Goal: Information Seeking & Learning: Learn about a topic

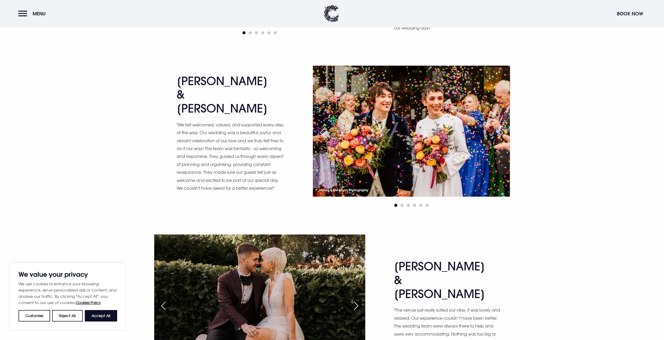
scroll to position [1879, 0]
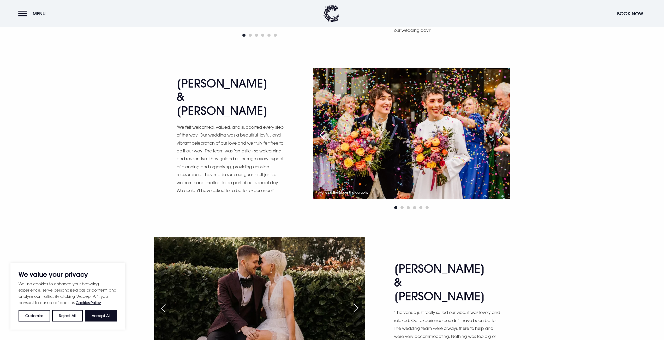
click at [499, 129] on div "Next slide" at bounding box center [500, 134] width 13 height 11
click at [502, 129] on div "Next slide" at bounding box center [500, 134] width 13 height 11
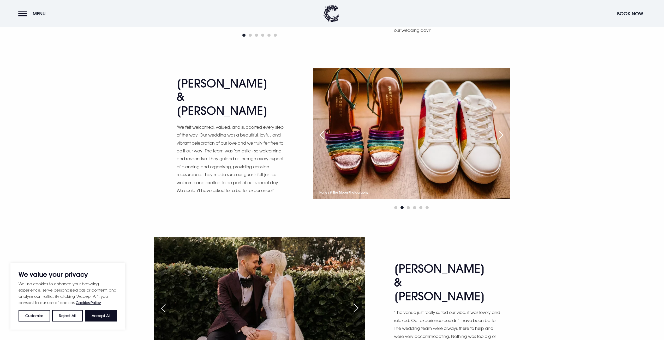
click at [502, 129] on div "Next slide" at bounding box center [500, 134] width 13 height 11
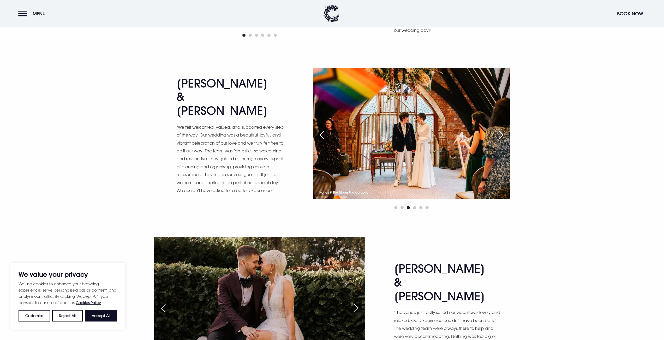
click at [502, 129] on div "Next slide" at bounding box center [500, 134] width 13 height 11
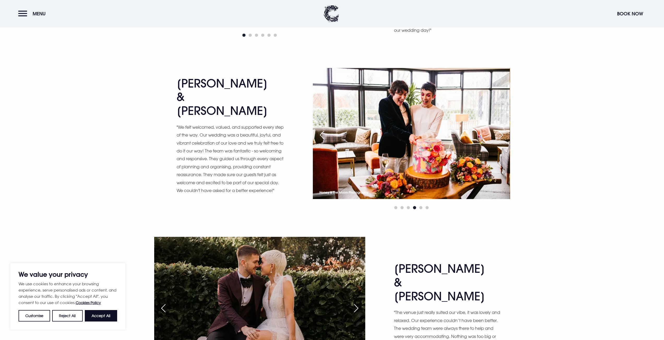
click at [502, 129] on div "Next slide" at bounding box center [500, 134] width 13 height 11
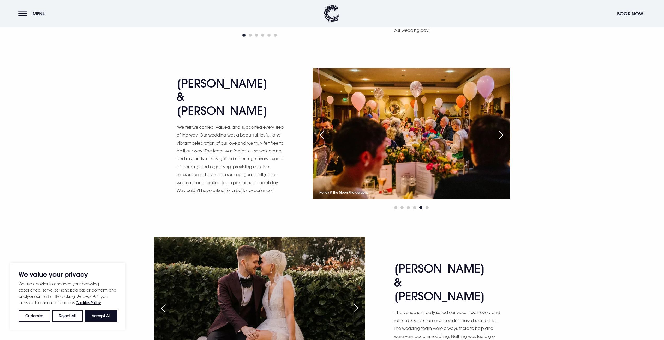
click at [502, 129] on div "Next slide" at bounding box center [500, 134] width 13 height 11
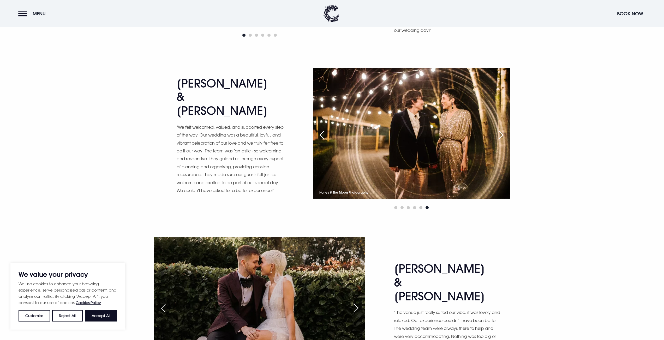
click at [502, 129] on div "Next slide" at bounding box center [500, 134] width 13 height 11
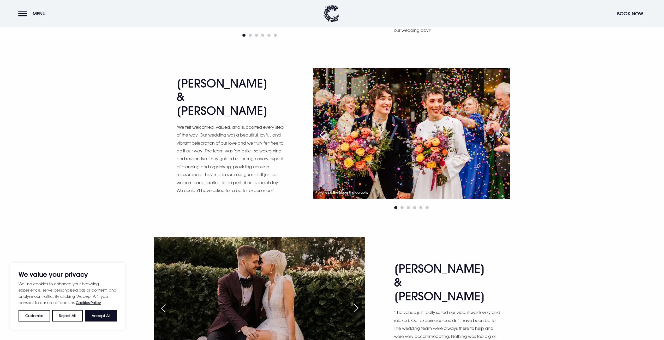
click at [502, 129] on div "Next slide" at bounding box center [500, 134] width 13 height 11
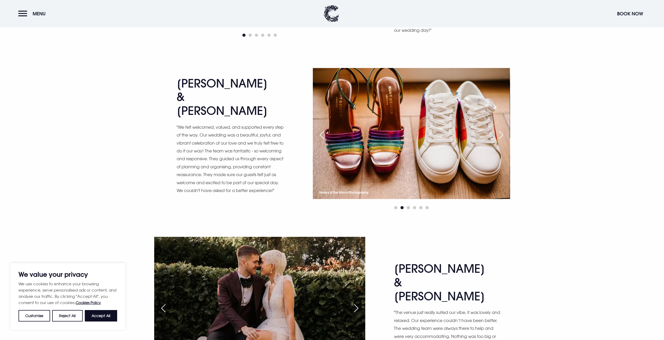
click at [502, 129] on div "Next slide" at bounding box center [500, 134] width 13 height 11
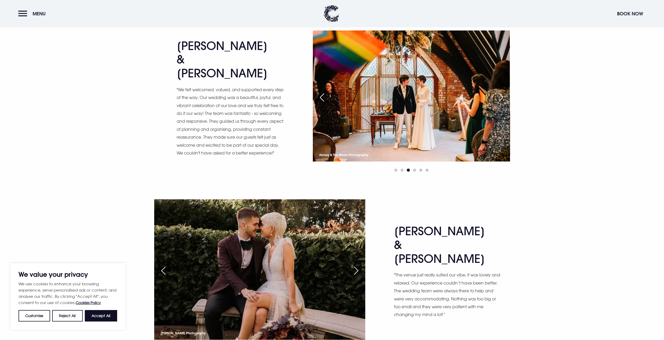
scroll to position [2009, 0]
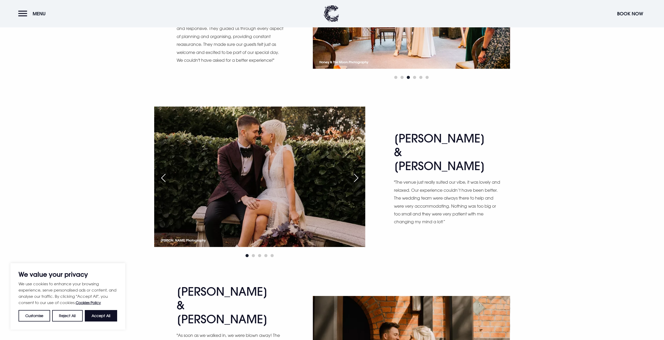
click at [362, 172] on div "Next slide" at bounding box center [356, 177] width 13 height 11
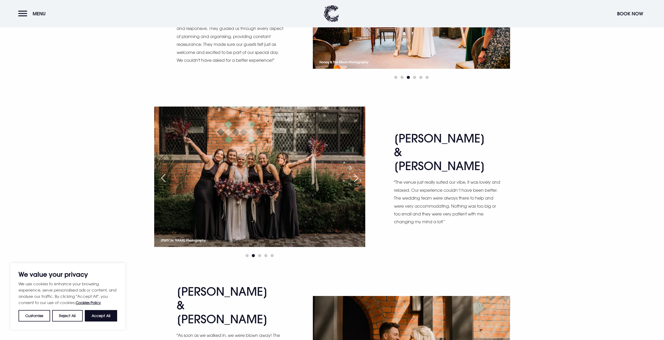
click at [358, 172] on div "Next slide" at bounding box center [356, 177] width 13 height 11
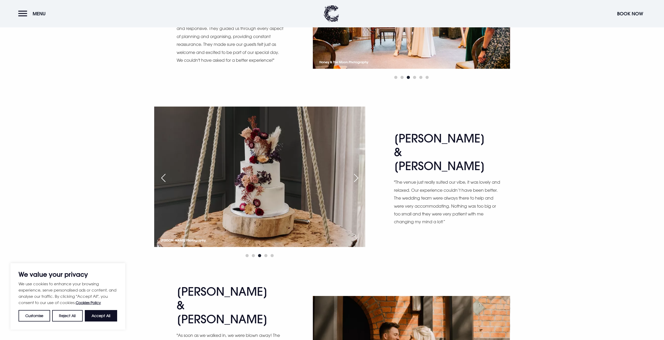
click at [358, 172] on div "Next slide" at bounding box center [356, 177] width 13 height 11
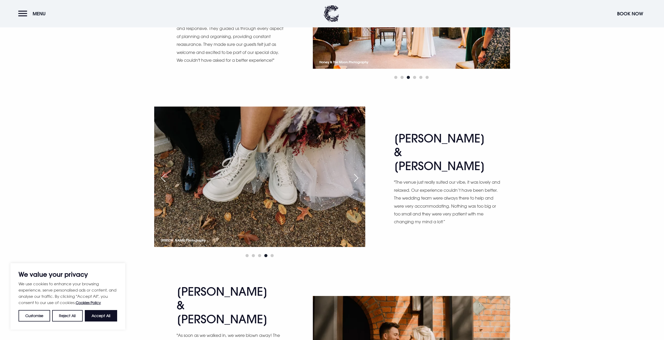
click at [358, 172] on div "Next slide" at bounding box center [356, 177] width 13 height 11
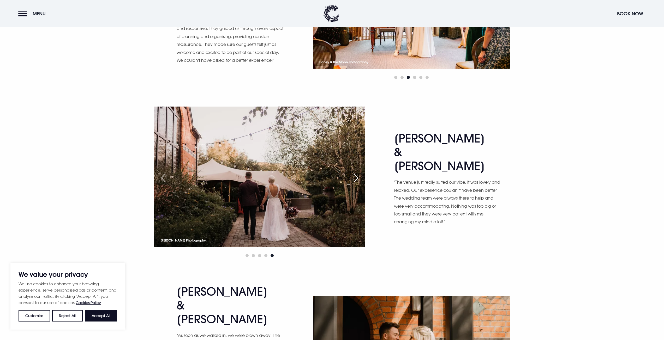
click at [358, 172] on div "Next slide" at bounding box center [356, 177] width 13 height 11
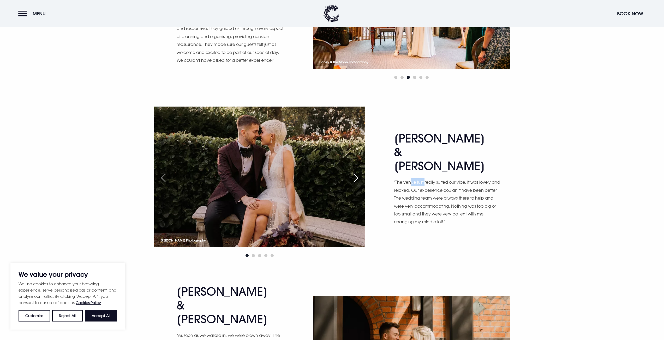
drag, startPoint x: 412, startPoint y: 146, endPoint x: 425, endPoint y: 147, distance: 12.8
click at [425, 178] on p ""The venue just really suited our vibe, it was lovely and relaxed. Our experien…" at bounding box center [447, 201] width 107 height 47
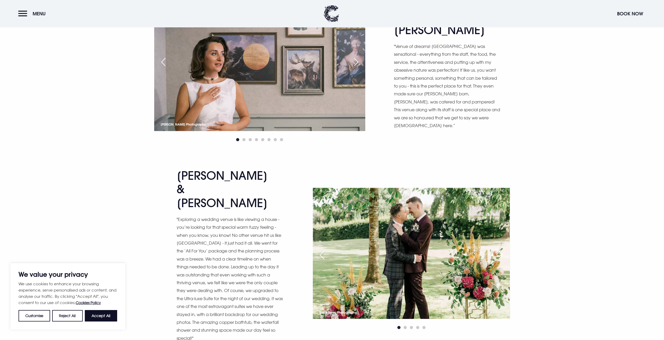
scroll to position [2505, 0]
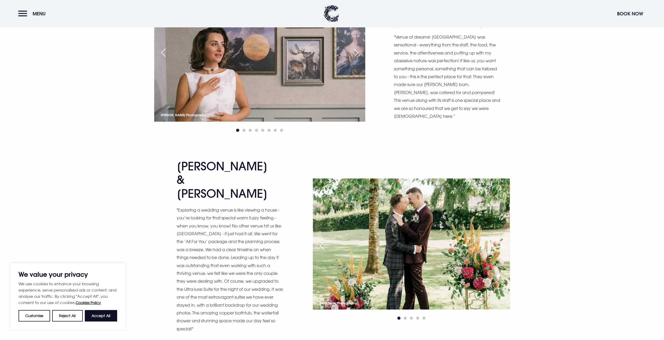
click at [498, 240] on div "Next slide" at bounding box center [500, 245] width 13 height 11
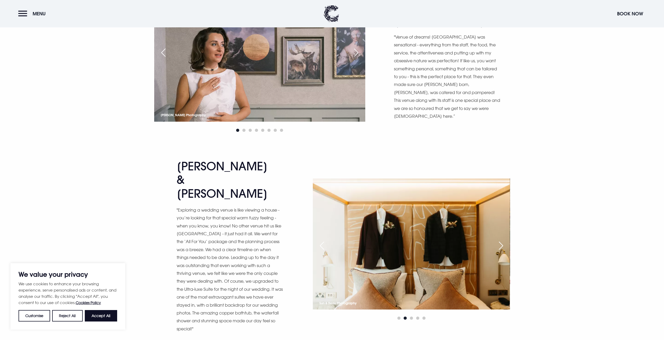
click at [498, 240] on div "Next slide" at bounding box center [500, 245] width 13 height 11
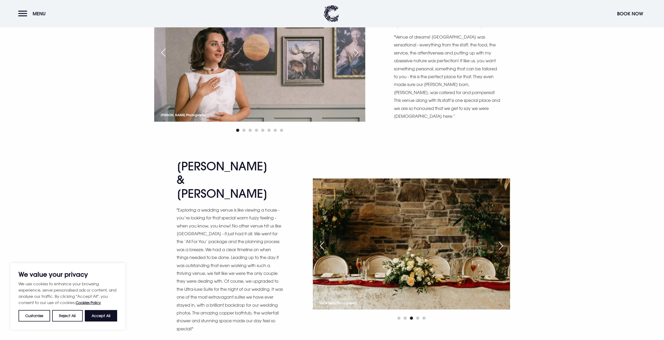
click at [498, 240] on div "Next slide" at bounding box center [500, 245] width 13 height 11
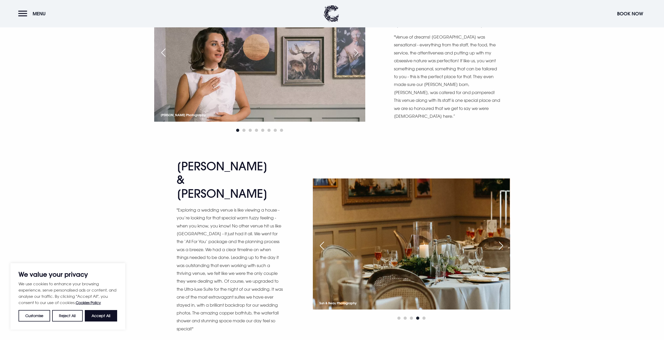
click at [498, 240] on div "Next slide" at bounding box center [500, 245] width 13 height 11
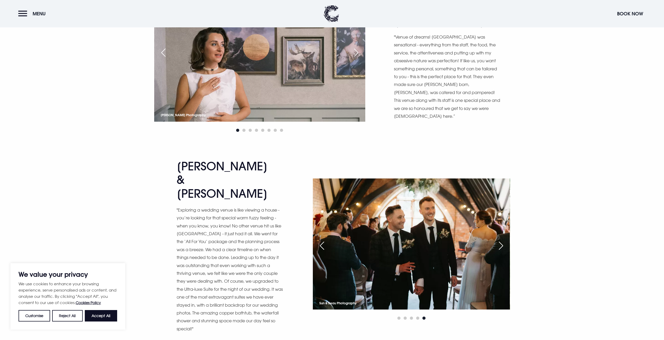
click at [498, 240] on div "Next slide" at bounding box center [500, 245] width 13 height 11
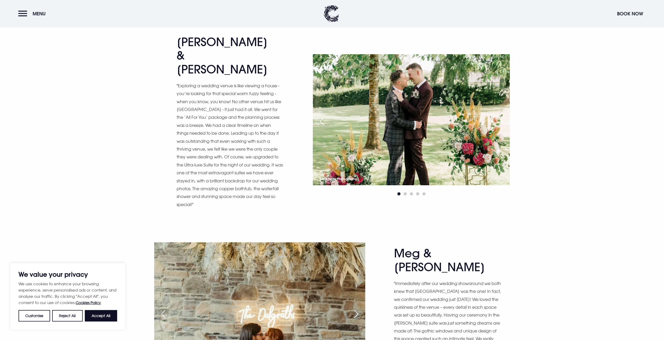
scroll to position [2687, 0]
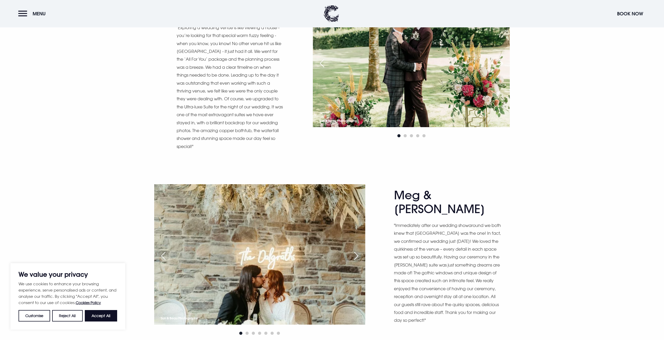
click at [356, 189] on img at bounding box center [259, 254] width 211 height 141
click at [360, 250] on div "Next slide" at bounding box center [356, 255] width 13 height 11
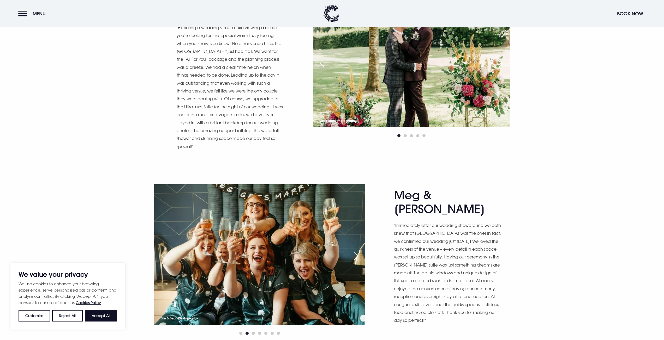
click at [355, 250] on div "Next slide" at bounding box center [356, 255] width 13 height 11
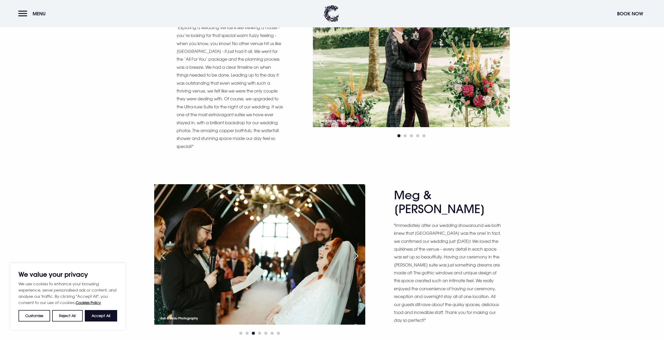
click at [356, 250] on div "Next slide" at bounding box center [356, 255] width 13 height 11
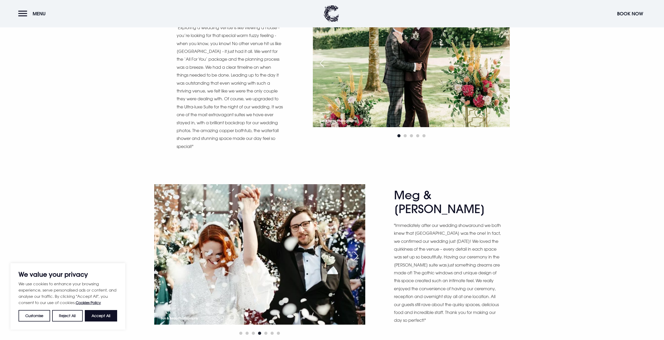
click at [356, 250] on div "Next slide" at bounding box center [356, 255] width 13 height 11
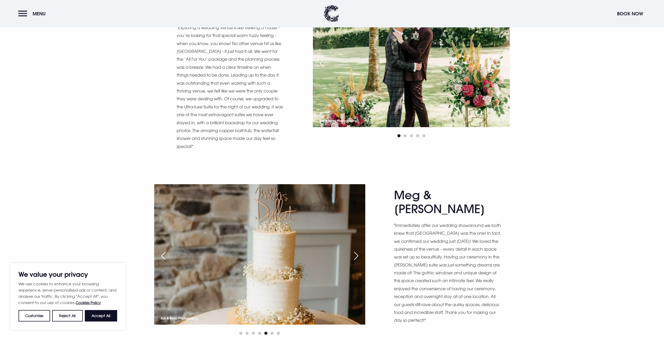
click at [356, 250] on div "Next slide" at bounding box center [356, 255] width 13 height 11
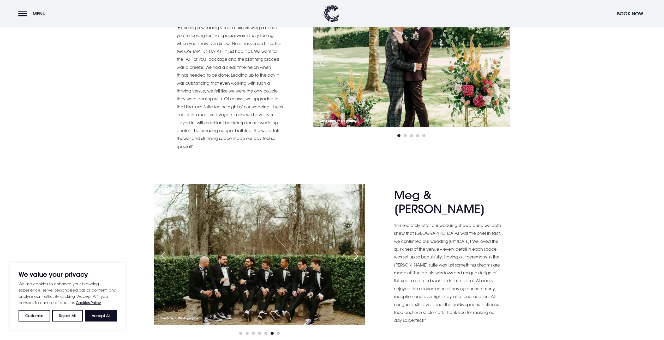
click at [165, 250] on div "Previous slide" at bounding box center [163, 255] width 13 height 11
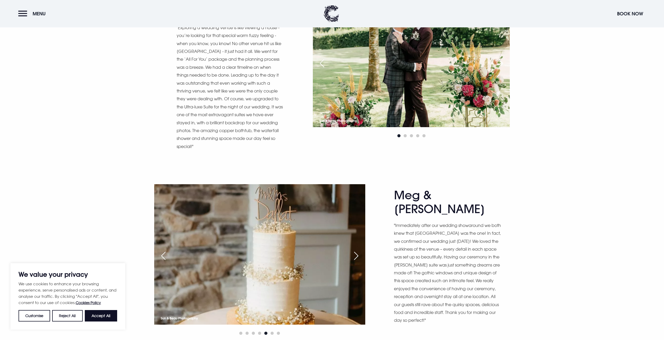
click at [356, 250] on div "Next slide" at bounding box center [356, 255] width 13 height 11
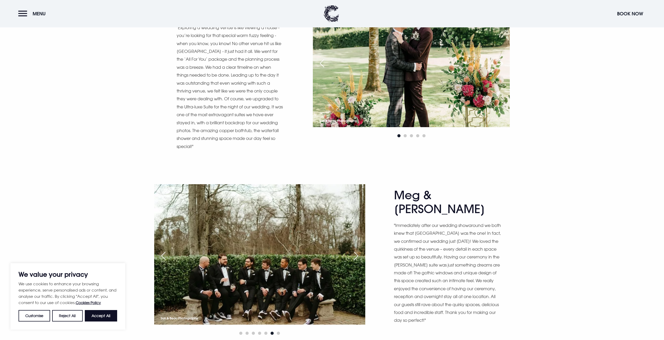
click at [356, 250] on div "Next slide" at bounding box center [356, 255] width 13 height 11
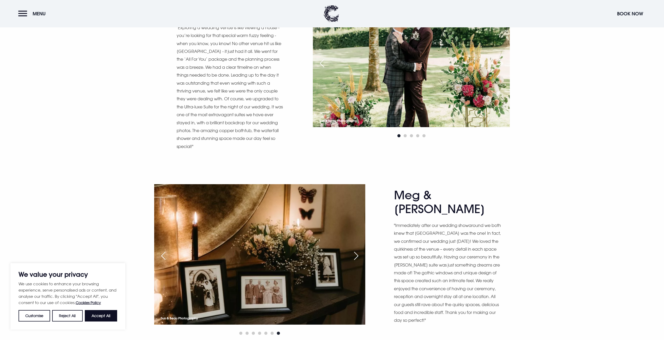
click at [356, 250] on div "Next slide" at bounding box center [356, 255] width 13 height 11
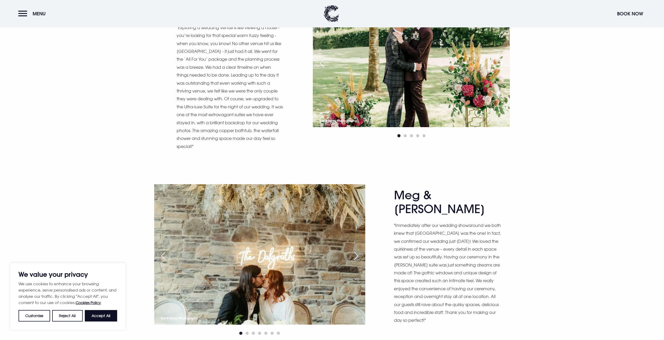
click at [356, 250] on div "Next slide" at bounding box center [356, 255] width 13 height 11
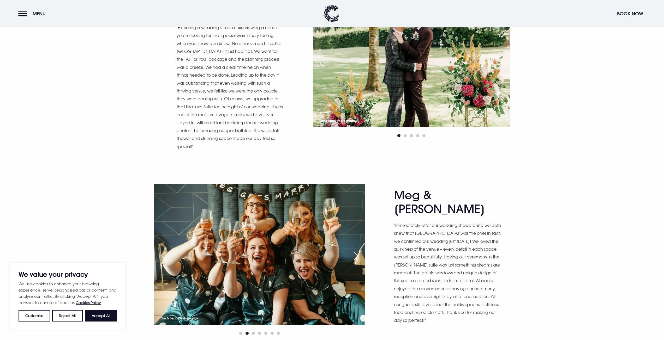
click at [356, 250] on div "Next slide" at bounding box center [356, 255] width 13 height 11
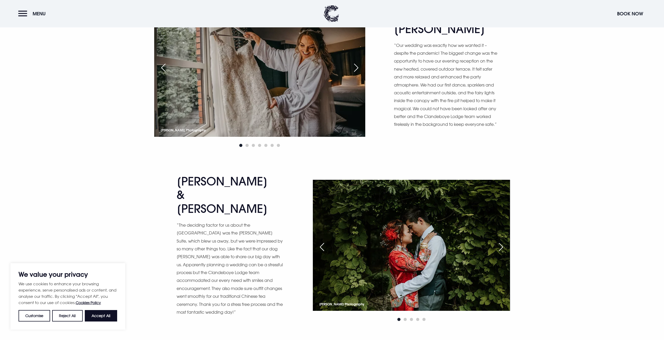
scroll to position [3261, 0]
click at [501, 242] on div "Next slide" at bounding box center [500, 247] width 13 height 11
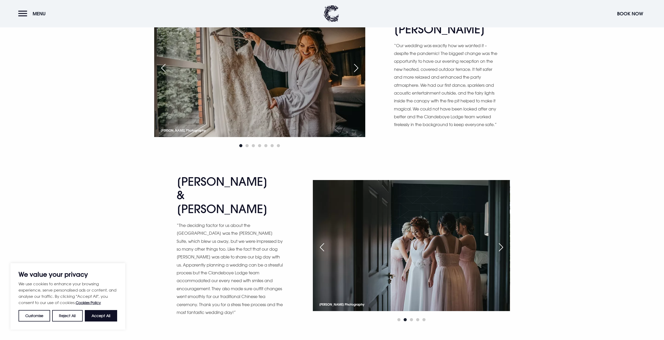
click at [501, 242] on div "Next slide" at bounding box center [500, 247] width 13 height 11
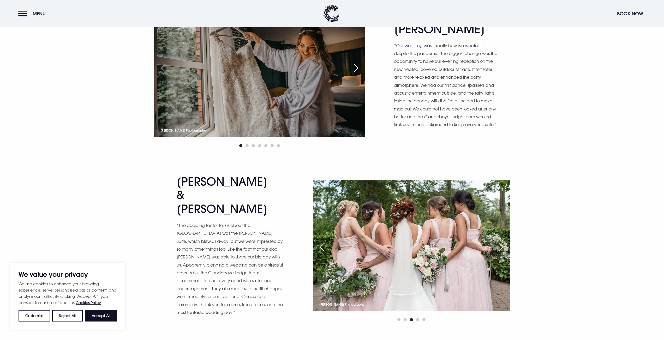
click at [501, 242] on div "Next slide" at bounding box center [500, 247] width 13 height 11
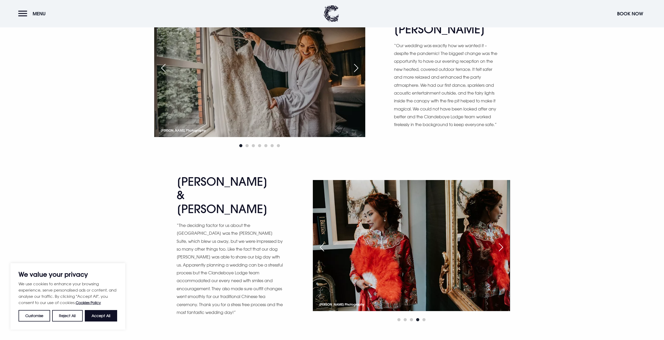
click at [501, 242] on div "Next slide" at bounding box center [500, 247] width 13 height 11
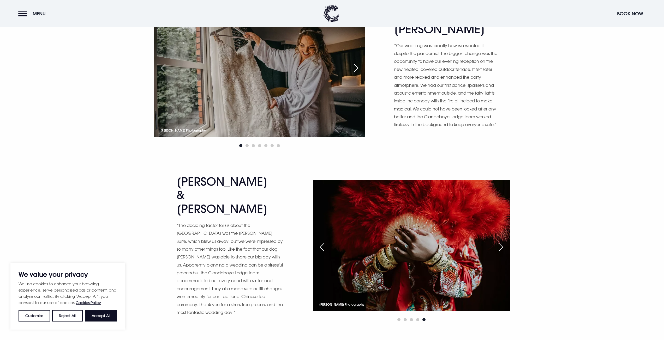
click at [501, 242] on div "Next slide" at bounding box center [500, 247] width 13 height 11
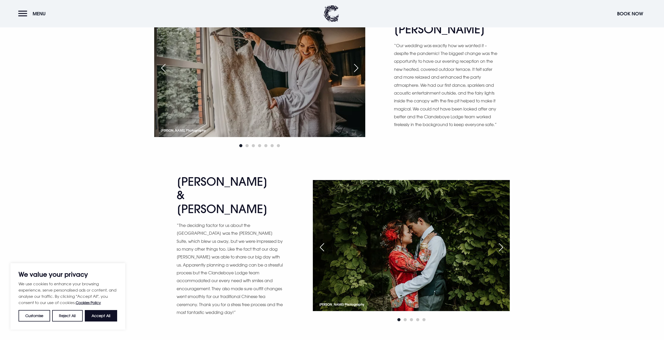
click at [501, 242] on div "Next slide" at bounding box center [500, 247] width 13 height 11
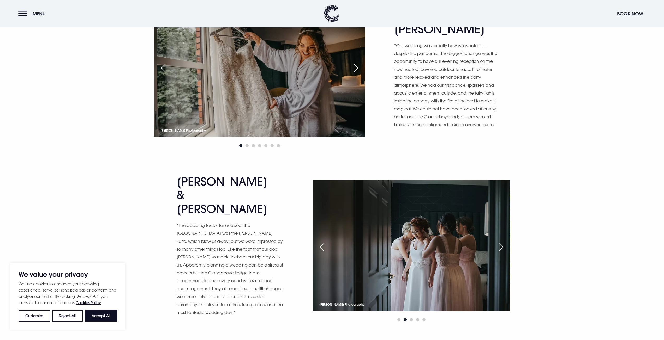
click at [501, 242] on div "Next slide" at bounding box center [500, 247] width 13 height 11
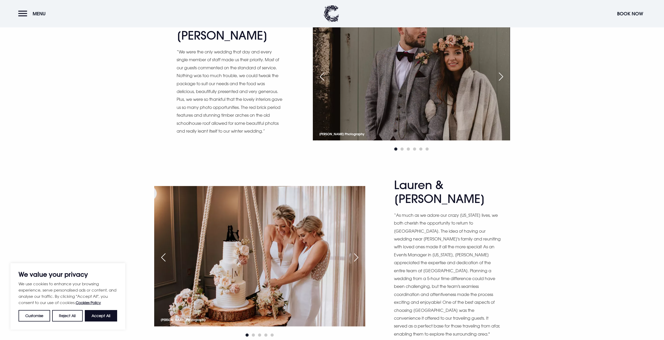
scroll to position [3783, 0]
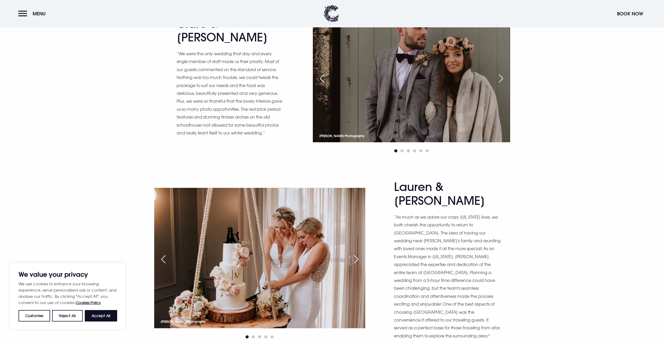
click at [360, 254] on div "Next slide" at bounding box center [356, 259] width 13 height 11
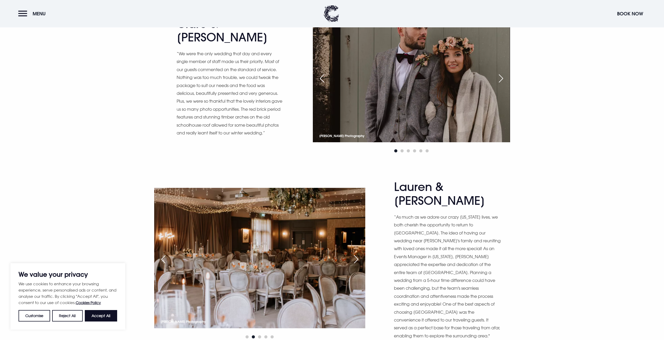
click at [360, 254] on div "Next slide" at bounding box center [356, 259] width 13 height 11
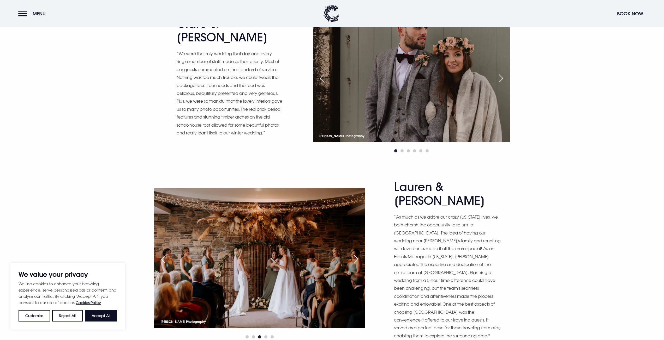
click at [356, 254] on div "Next slide" at bounding box center [356, 259] width 13 height 11
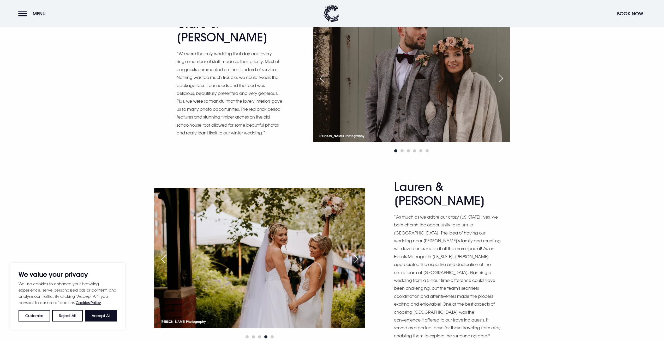
click at [356, 254] on div "Next slide" at bounding box center [356, 259] width 13 height 11
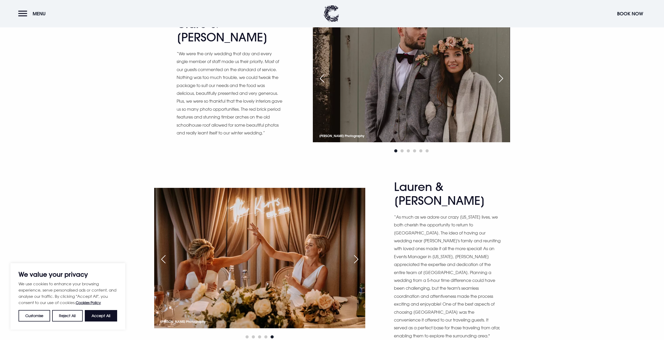
click at [356, 254] on div "Next slide" at bounding box center [356, 259] width 13 height 11
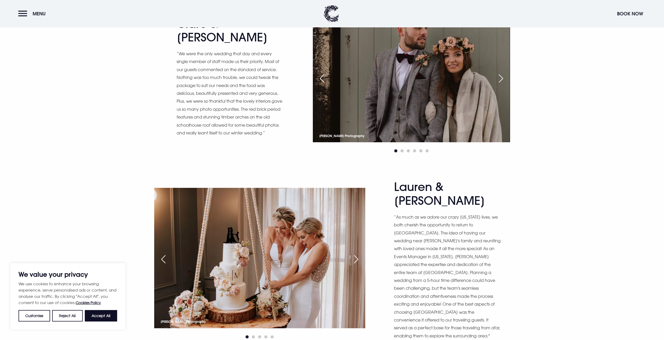
click at [356, 254] on div "Next slide" at bounding box center [356, 259] width 13 height 11
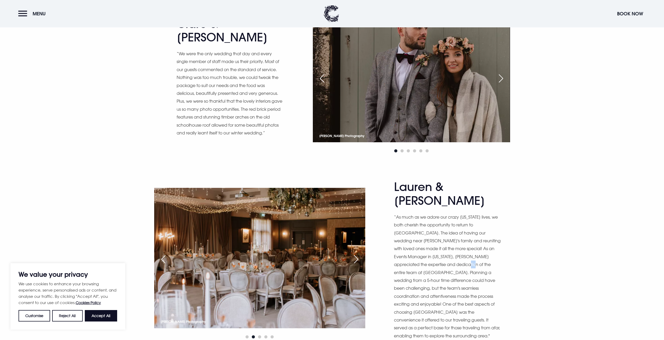
drag, startPoint x: 451, startPoint y: 129, endPoint x: 443, endPoint y: 131, distance: 8.5
click at [443, 213] on p "“As much as we adore our crazy [US_STATE] lives, we both cherish the opportunit…" at bounding box center [447, 276] width 107 height 127
drag, startPoint x: 460, startPoint y: 126, endPoint x: 431, endPoint y: 130, distance: 28.6
click at [431, 213] on p "“As much as we adore our crazy [US_STATE] lives, we both cherish the opportunit…" at bounding box center [447, 276] width 107 height 127
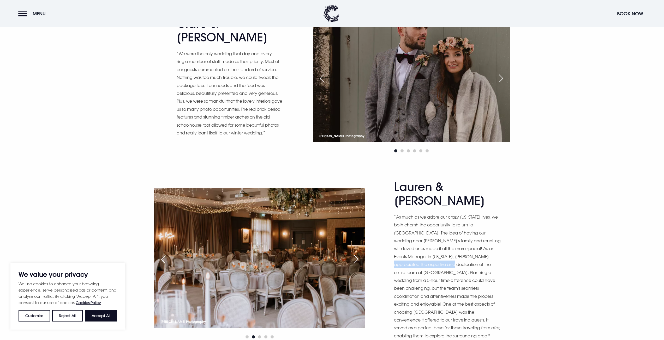
click at [431, 213] on p "“As much as we adore our crazy [US_STATE] lives, we both cherish the opportunit…" at bounding box center [447, 276] width 107 height 127
drag, startPoint x: 452, startPoint y: 125, endPoint x: 447, endPoint y: 126, distance: 4.5
click at [447, 213] on p "“As much as we adore our crazy [US_STATE] lives, we both cherish the opportunit…" at bounding box center [447, 276] width 107 height 127
drag, startPoint x: 446, startPoint y: 133, endPoint x: 431, endPoint y: 133, distance: 15.4
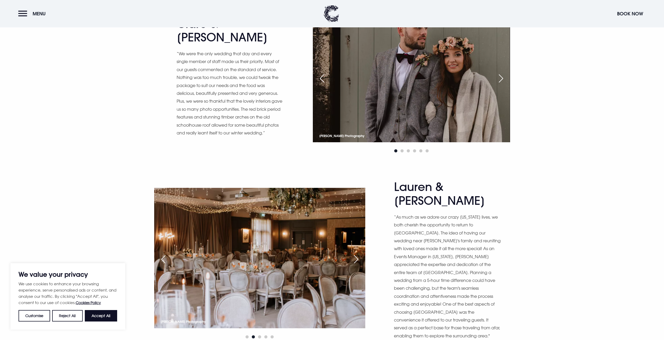
click at [434, 213] on p "“As much as we adore our crazy [US_STATE] lives, we both cherish the opportunit…" at bounding box center [447, 276] width 107 height 127
click at [429, 213] on p "“As much as we adore our crazy [US_STATE] lives, we both cherish the opportunit…" at bounding box center [447, 276] width 107 height 127
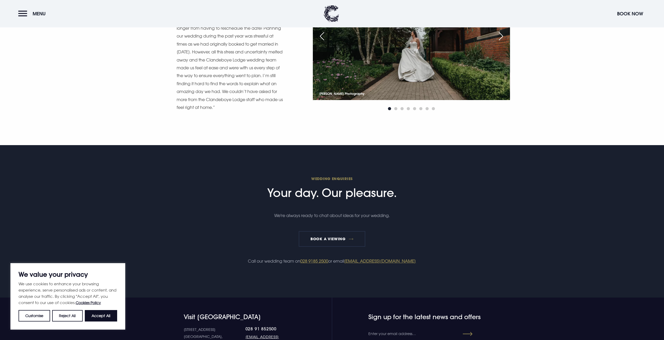
drag, startPoint x: 419, startPoint y: 263, endPoint x: 416, endPoint y: 285, distance: 22.1
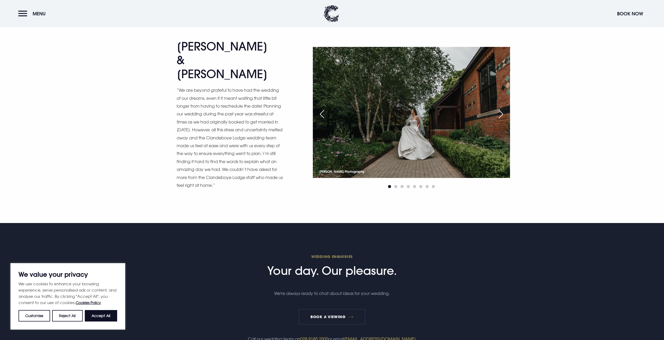
drag, startPoint x: 512, startPoint y: 235, endPoint x: 512, endPoint y: 207, distance: 28.7
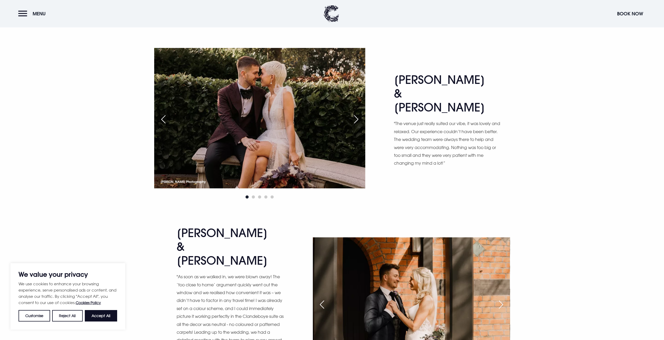
scroll to position [0, 0]
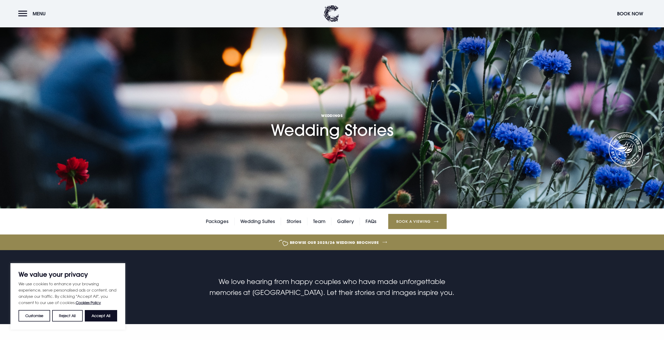
drag, startPoint x: 530, startPoint y: 234, endPoint x: 489, endPoint y: 79, distance: 159.9
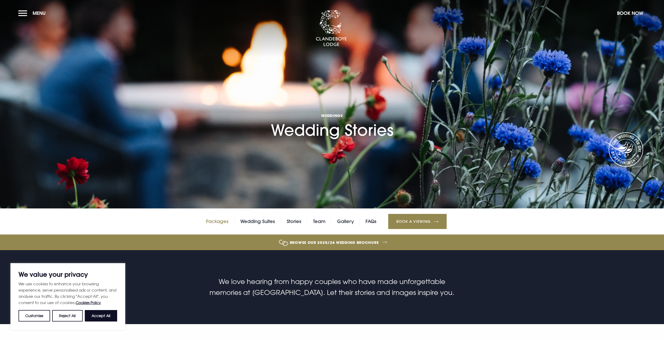
click at [222, 223] on link "Packages" at bounding box center [217, 222] width 23 height 8
